Goal: Information Seeking & Learning: Learn about a topic

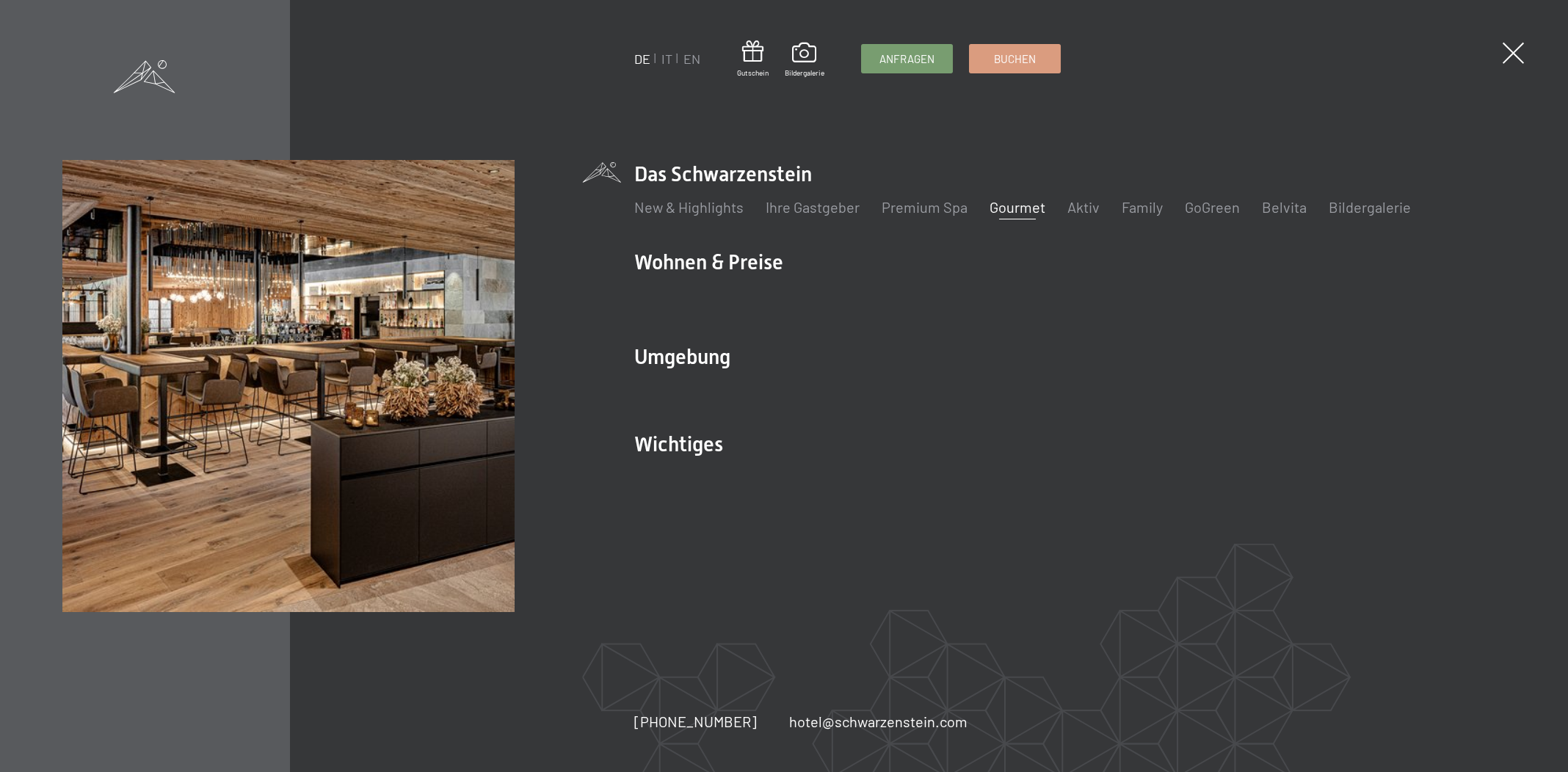
click at [1003, 210] on link "Gourmet" at bounding box center [1017, 206] width 56 height 17
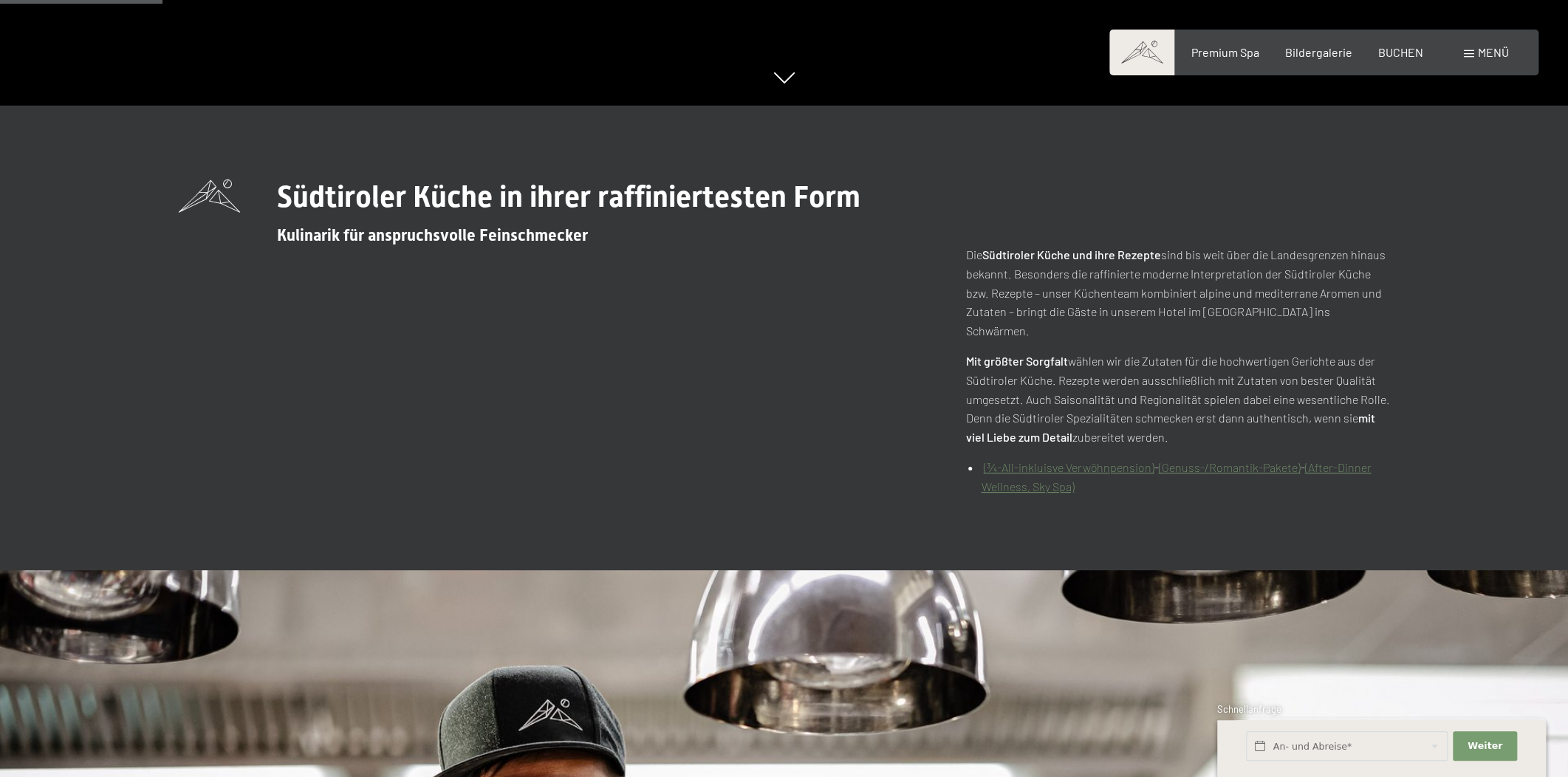
click at [1350, 460] on link "(After-Dinner Wellness, Sky Spa)" at bounding box center [1176, 476] width 390 height 33
drag, startPoint x: 1422, startPoint y: 130, endPoint x: 800, endPoint y: 130, distance: 622.0
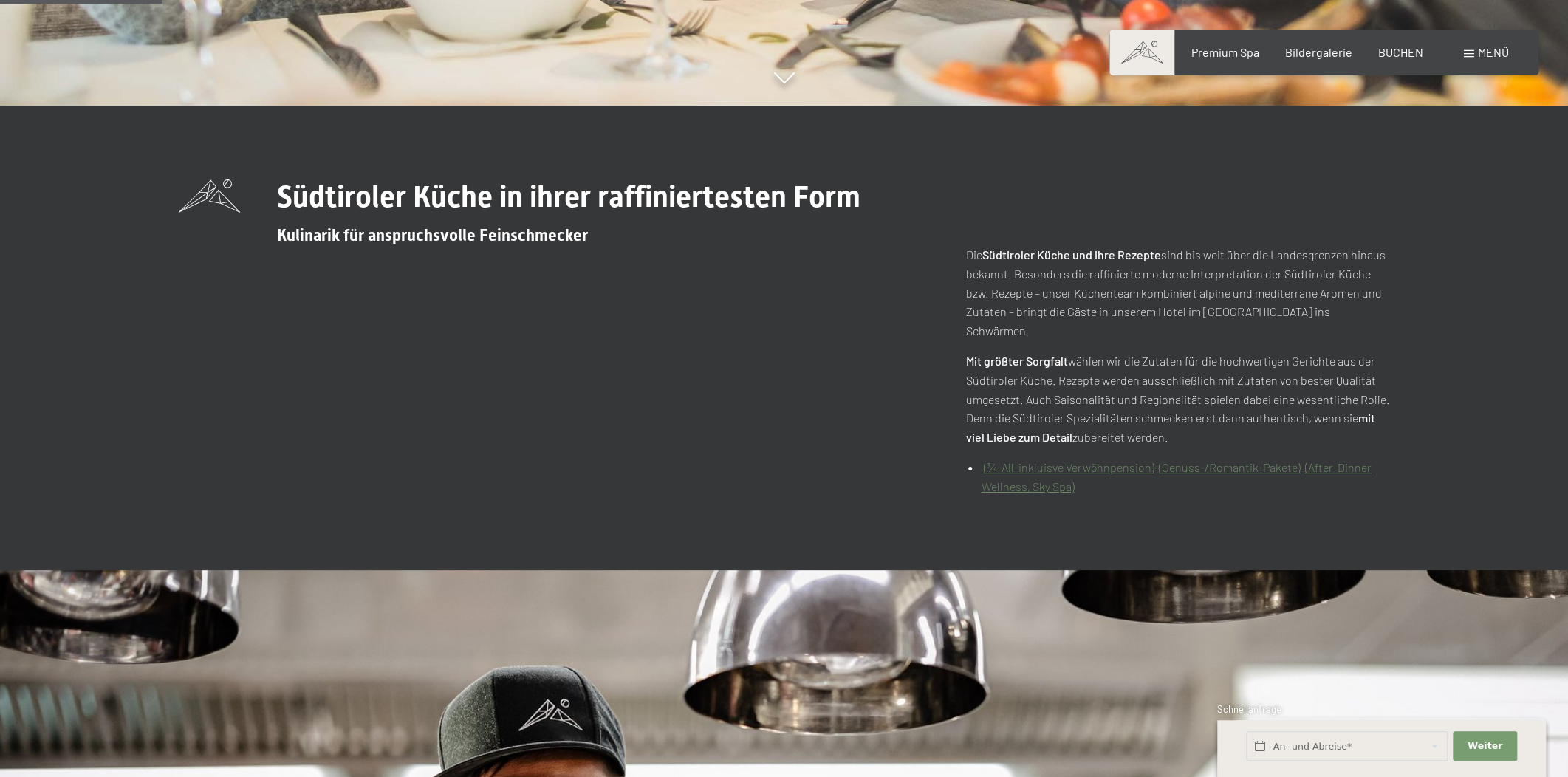
click at [1418, 335] on div "Südtiroler Küche in ihrer raffiniertesten Form Kulinarik für anspruchsvolle Fei…" at bounding box center [784, 337] width 1322 height 317
click at [1052, 493] on link "(After-Dinner Wellness, Sky Spa)" at bounding box center [1176, 476] width 390 height 33
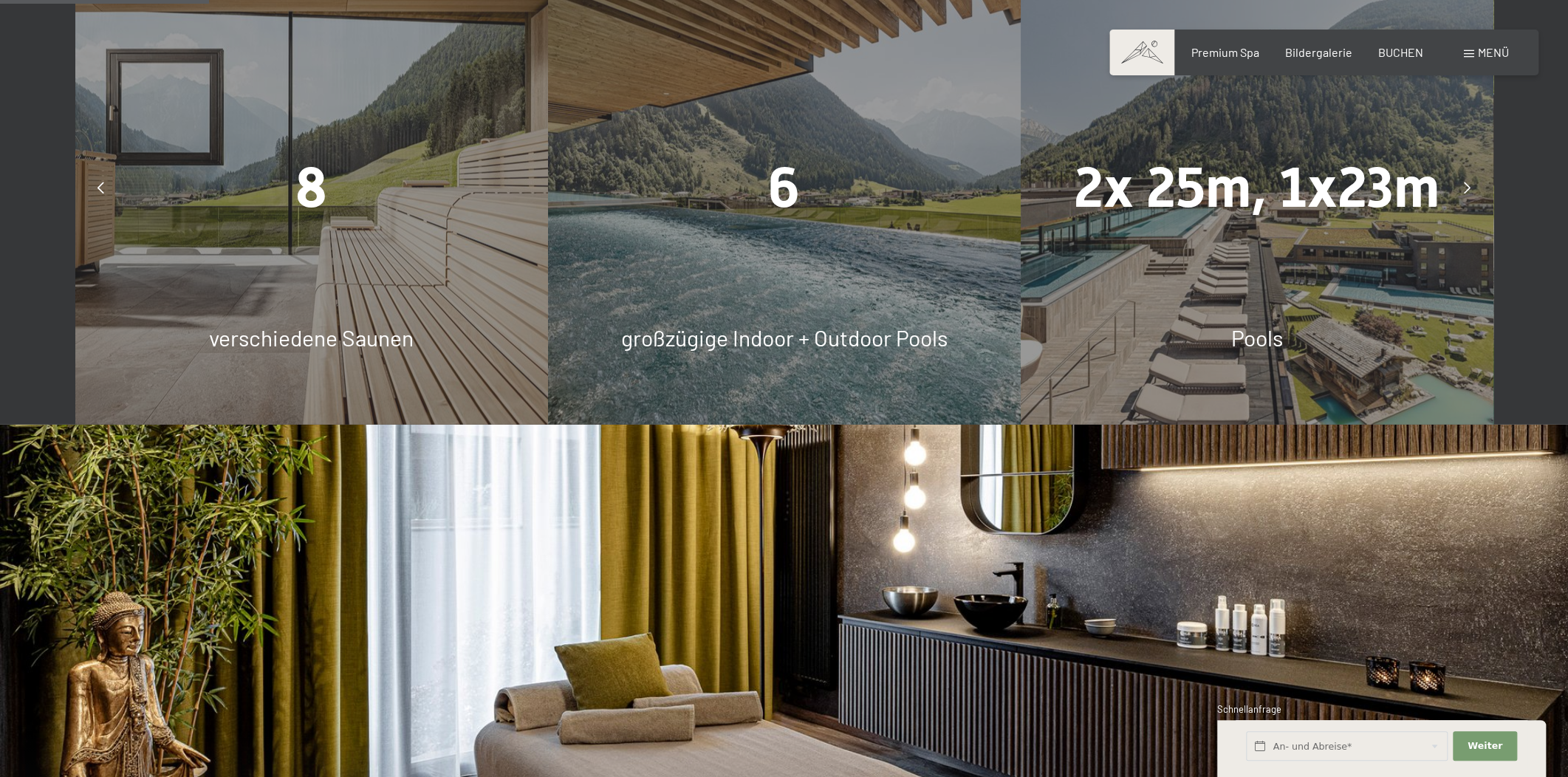
scroll to position [1118, 0]
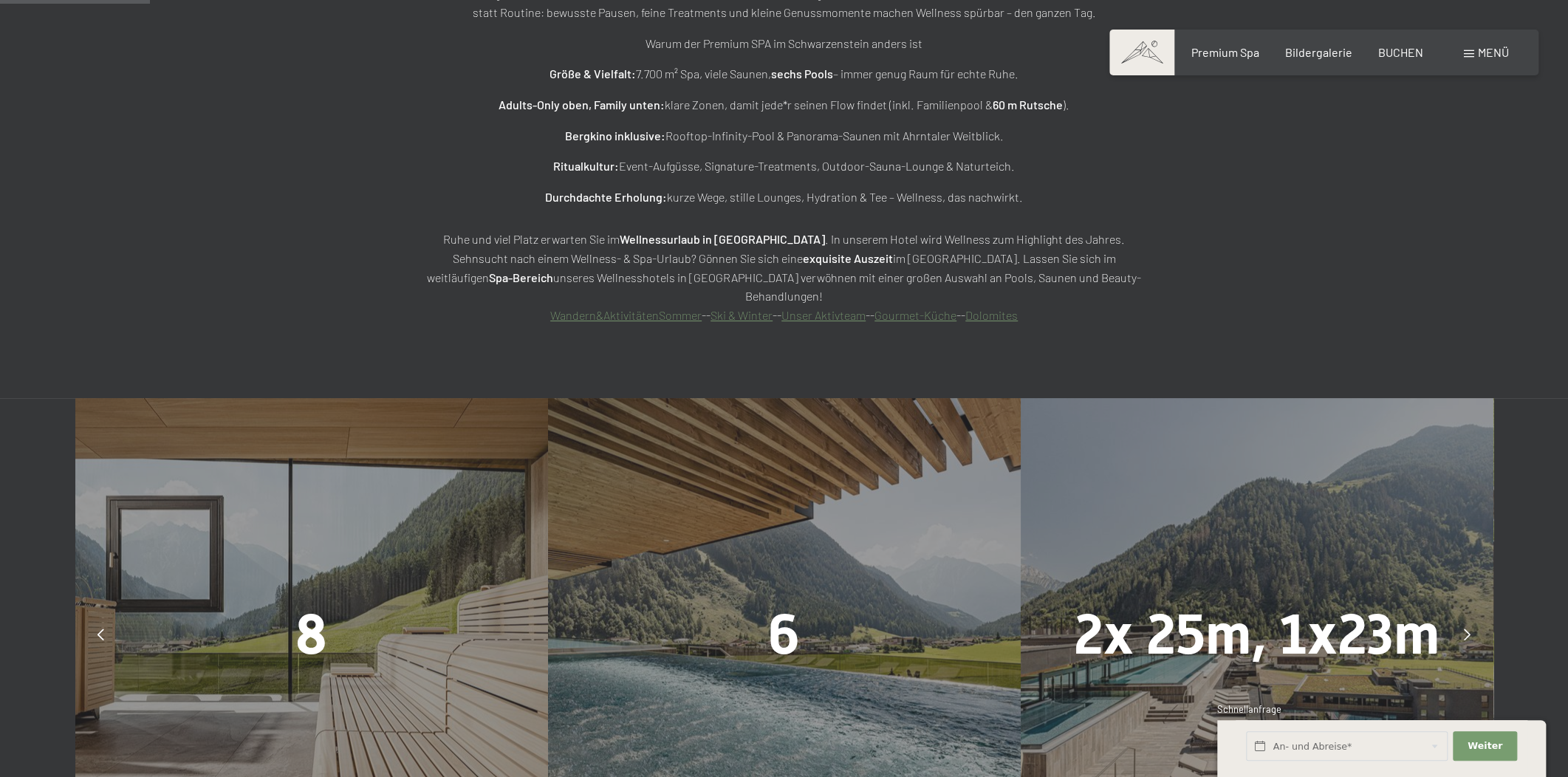
click at [1236, 249] on div "Wellnessurlaub in Südtirol im Alpine Luxury Spa Resort Willkommen in einer der …" at bounding box center [784, 27] width 1568 height 740
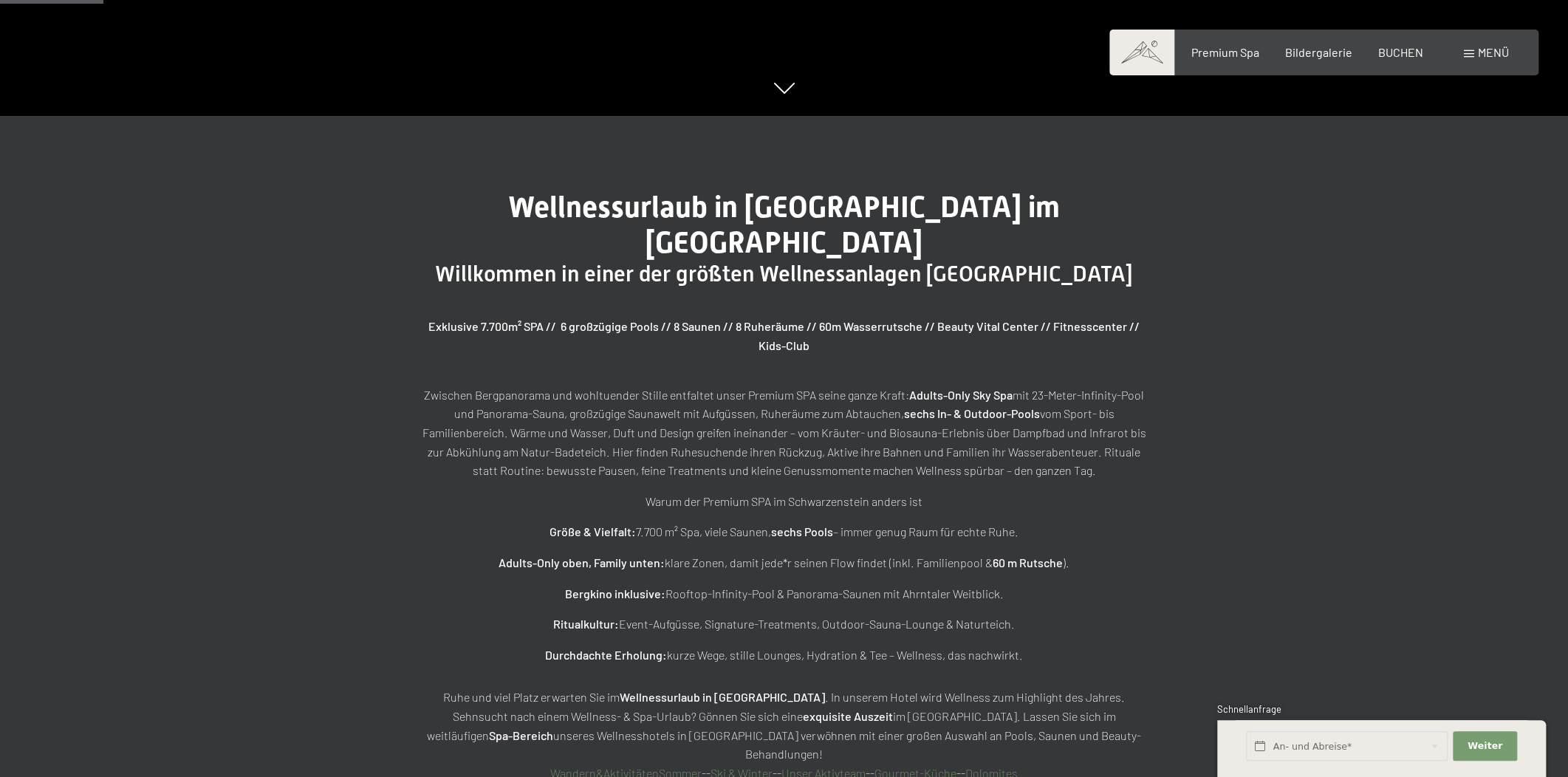
scroll to position [671, 0]
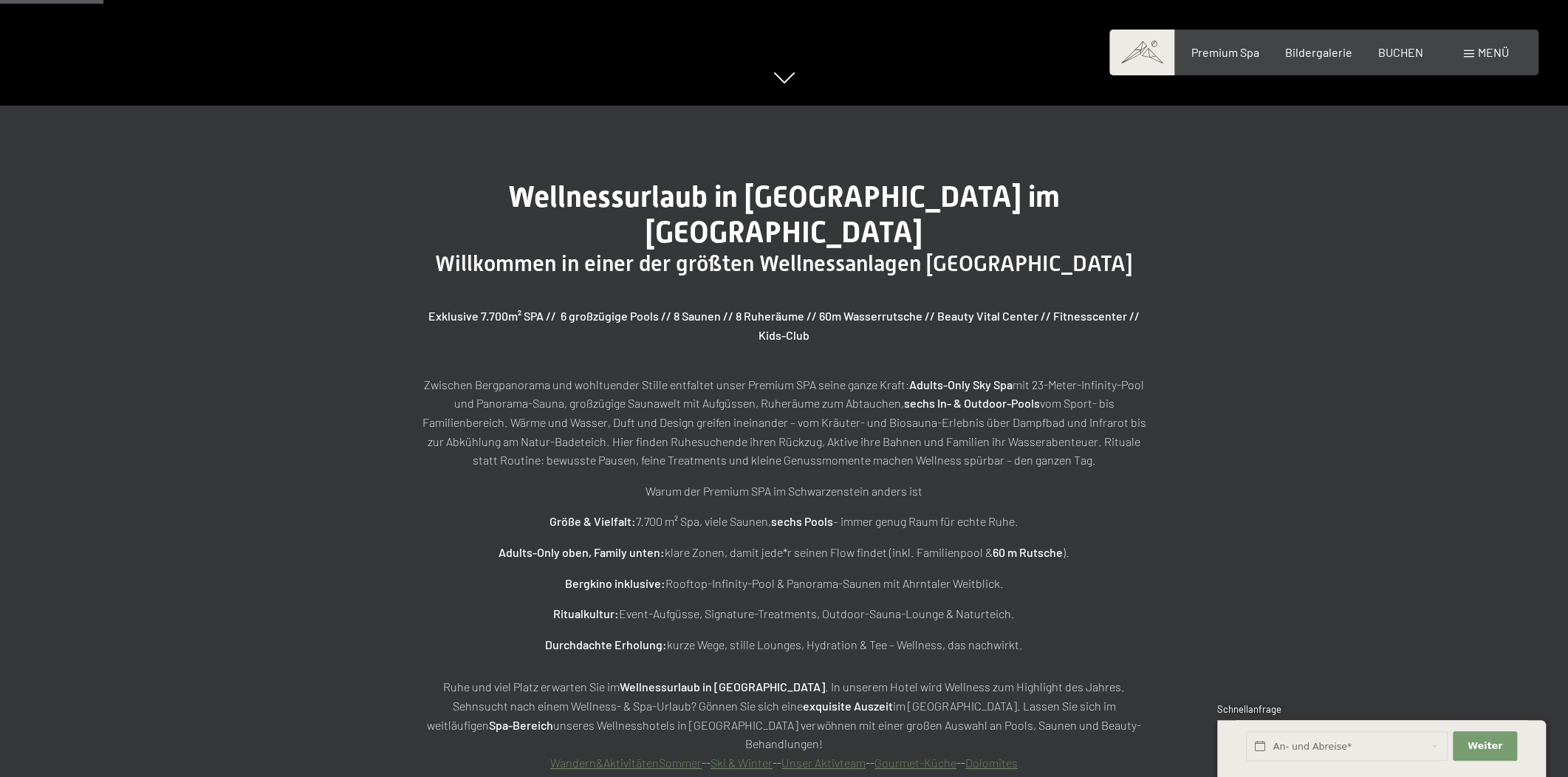
click at [947, 377] on strong "Adults-Only Sky Spa" at bounding box center [960, 384] width 103 height 14
drag, startPoint x: 419, startPoint y: 346, endPoint x: 1091, endPoint y: 429, distance: 677.1
click at [1091, 429] on p "Zwischen Bergpanorama und wohltuender Stille entfaltet unser Premium SPA seine …" at bounding box center [784, 422] width 739 height 94
click at [1092, 429] on p "Zwischen Bergpanorama und wohltuender Stille entfaltet unser Premium SPA seine …" at bounding box center [784, 422] width 739 height 94
click at [863, 375] on p "Zwischen Bergpanorama und wohltuender Stille entfaltet unser Premium SPA seine …" at bounding box center [784, 422] width 739 height 94
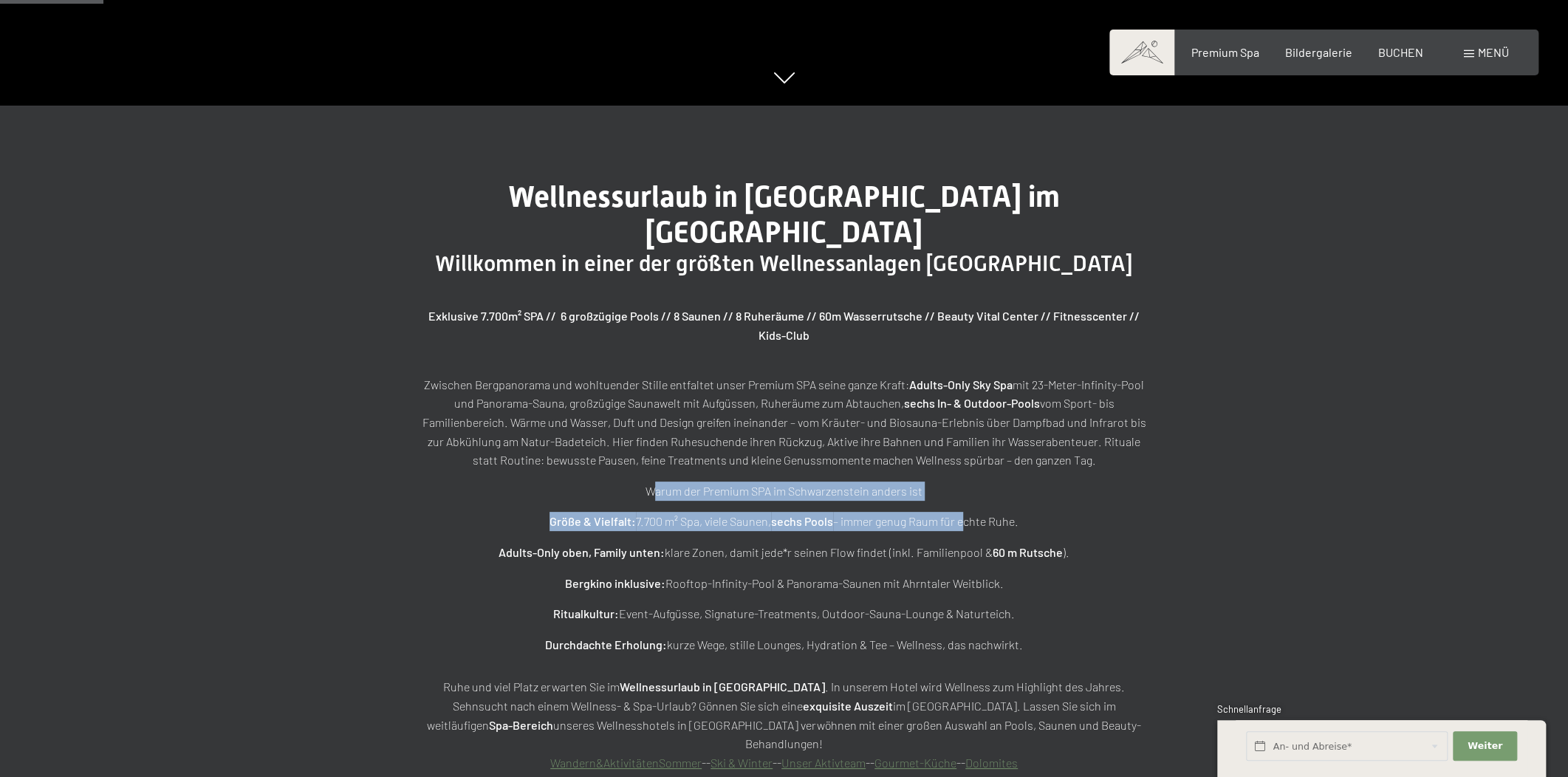
drag, startPoint x: 686, startPoint y: 462, endPoint x: 961, endPoint y: 489, distance: 276.3
click at [961, 489] on div "Exklusive 7.700m² SPA // 6 großzügige Pools // 8 Saunen // 8 Ruheräume // 60m W…" at bounding box center [784, 539] width 739 height 465
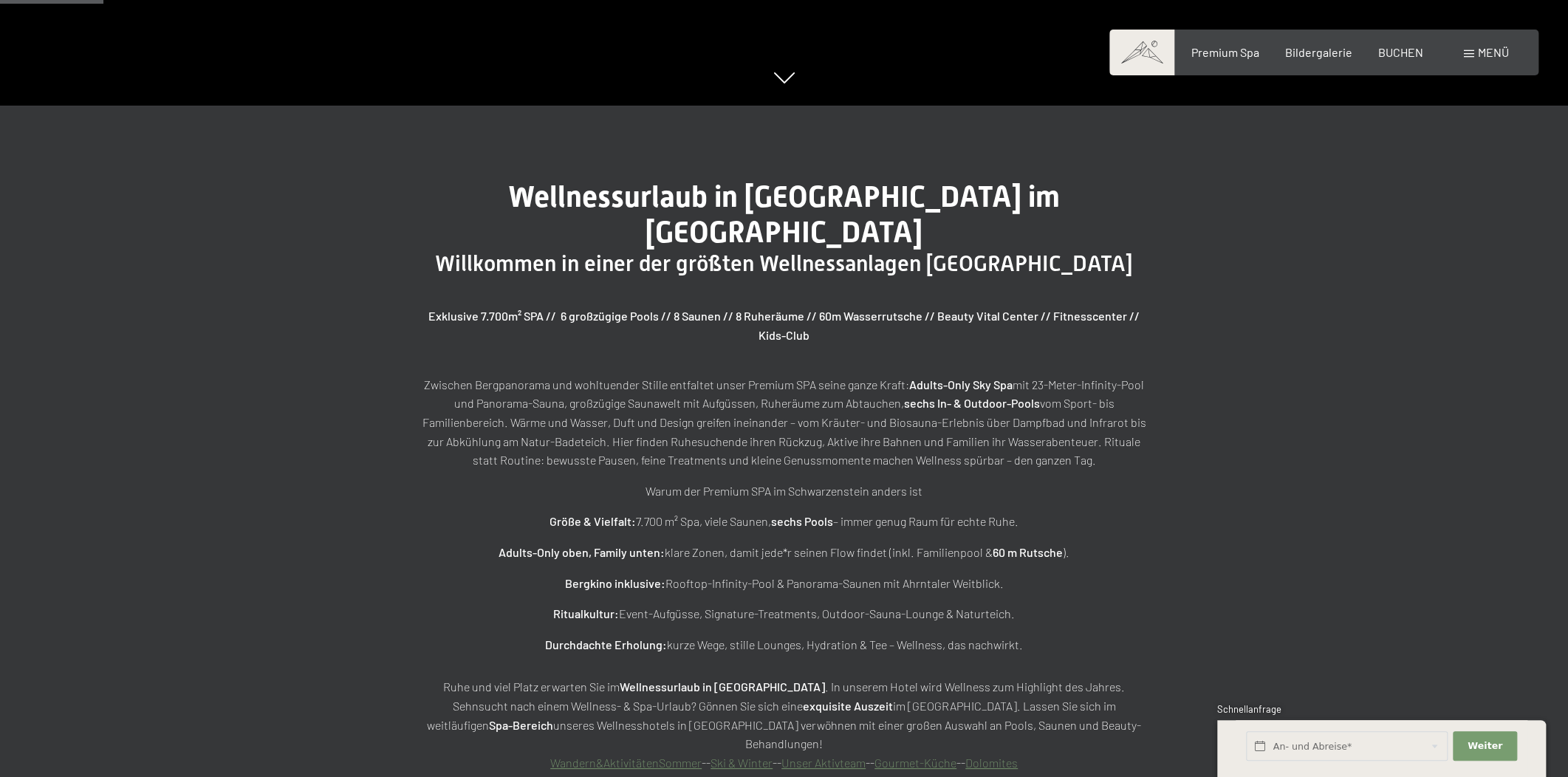
drag, startPoint x: 968, startPoint y: 521, endPoint x: 1009, endPoint y: 575, distance: 67.8
click at [971, 542] on p "Adults-Only oben, Family unten: klare Zonen, damit jede*r seinen Flow findet (i…" at bounding box center [784, 551] width 739 height 19
click at [1010, 604] on p "Ritualkultur: Event-Aufgüsse, Signature-Treatments, Outdoor-Sauna-Lounge & Natu…" at bounding box center [784, 613] width 739 height 19
click at [1016, 635] on p "Durchdachte Erholung: kurze Wege, stille Lounges, Hydration & Tee – Wellness, d…" at bounding box center [784, 644] width 739 height 19
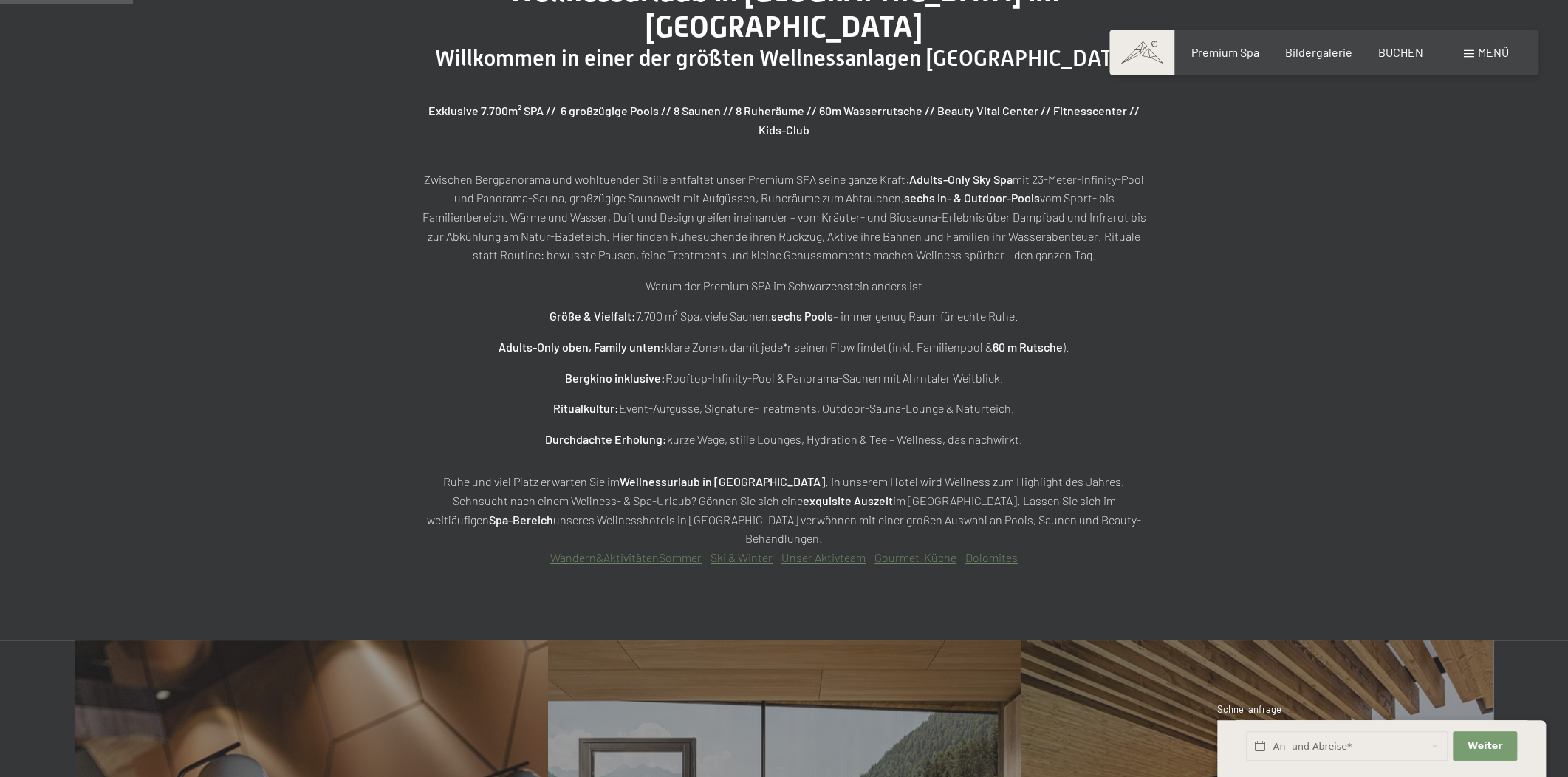
scroll to position [894, 0]
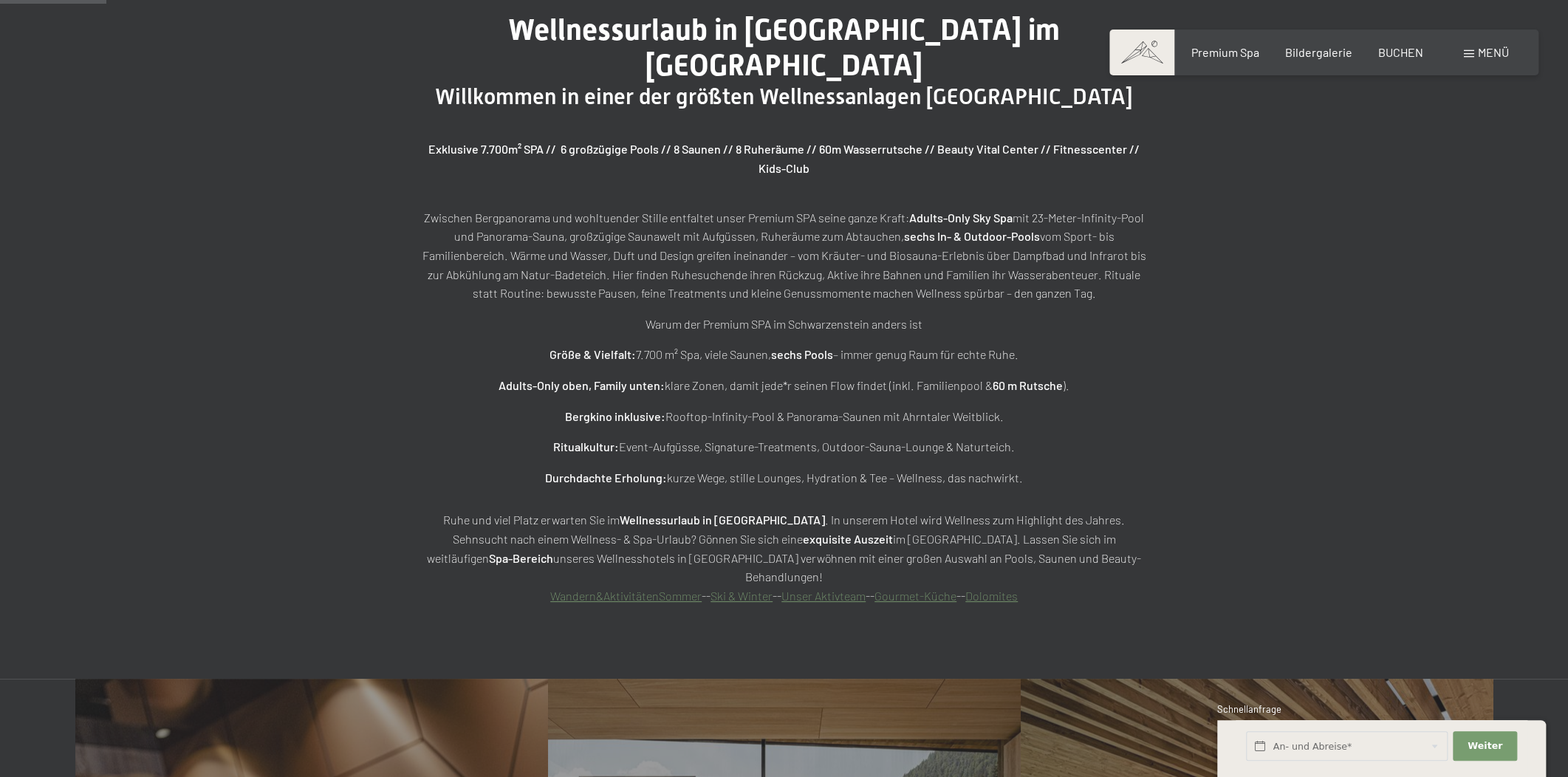
scroll to position [894, 0]
